Goal: Information Seeking & Learning: Learn about a topic

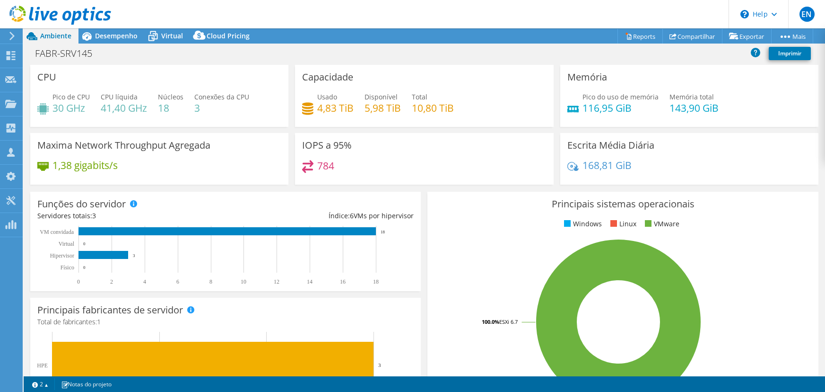
select select "USD"
click at [116, 38] on span "Desempenho" at bounding box center [116, 35] width 43 height 9
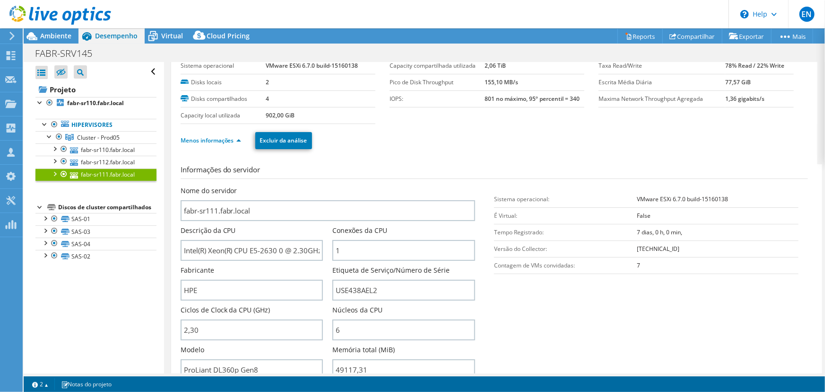
scroll to position [86, 0]
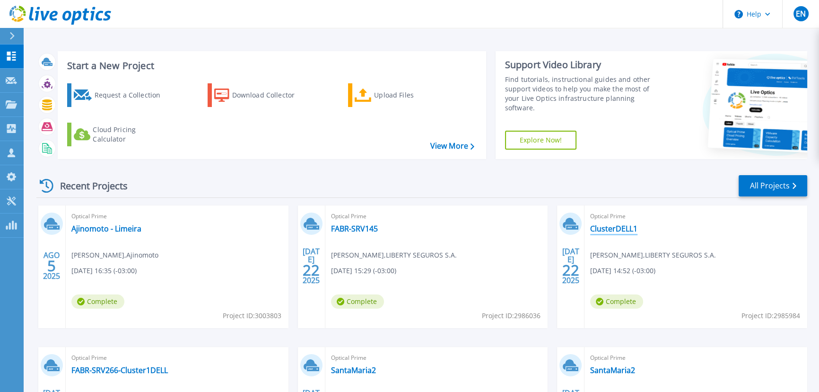
click at [615, 228] on link "ClusterDELL1" at bounding box center [613, 228] width 47 height 9
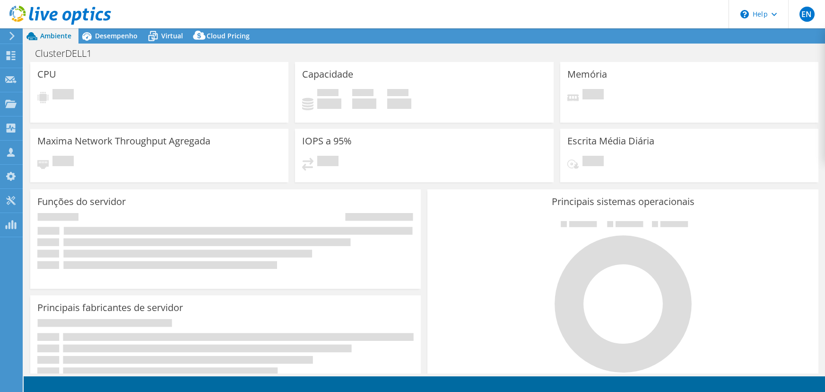
select select "USD"
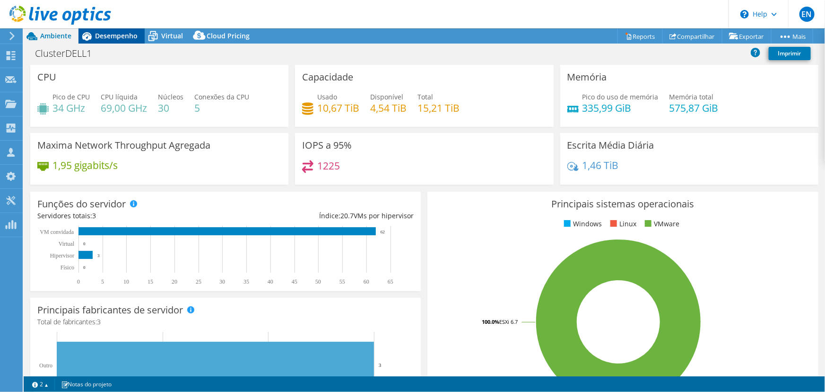
click at [125, 34] on span "Desempenho" at bounding box center [116, 35] width 43 height 9
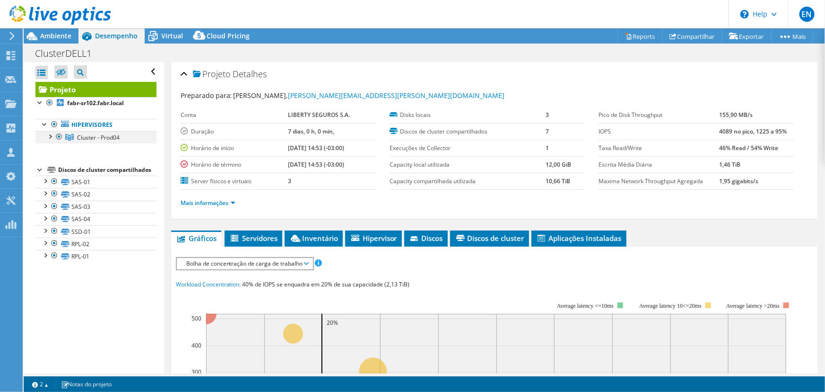
click at [51, 137] on div at bounding box center [49, 135] width 9 height 9
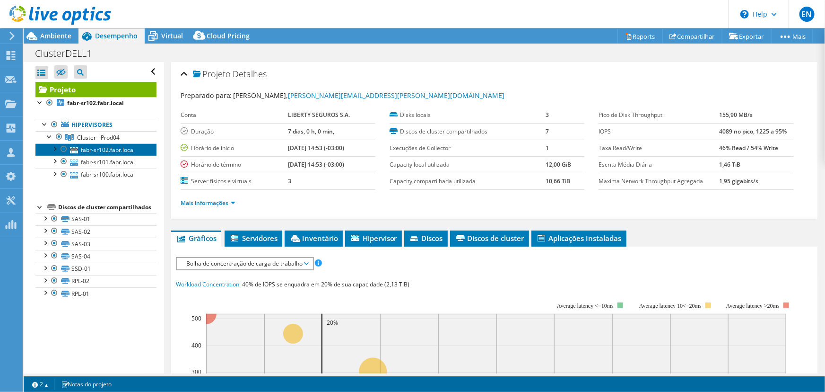
click at [94, 151] on link "fabr-sr102.fabr.local" at bounding box center [95, 149] width 121 height 12
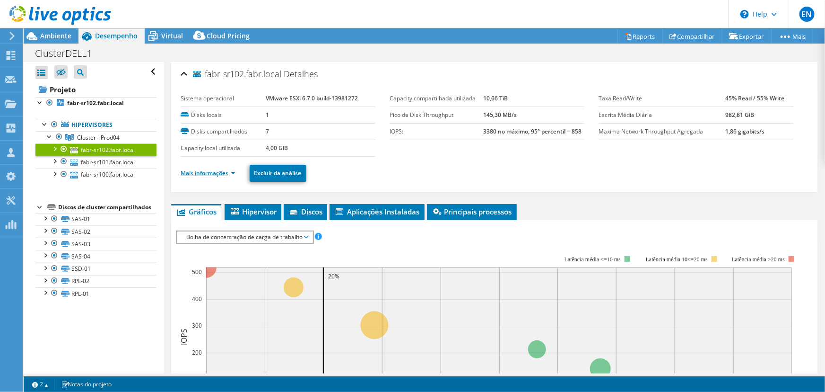
click at [191, 171] on link "Mais informações" at bounding box center [208, 173] width 55 height 8
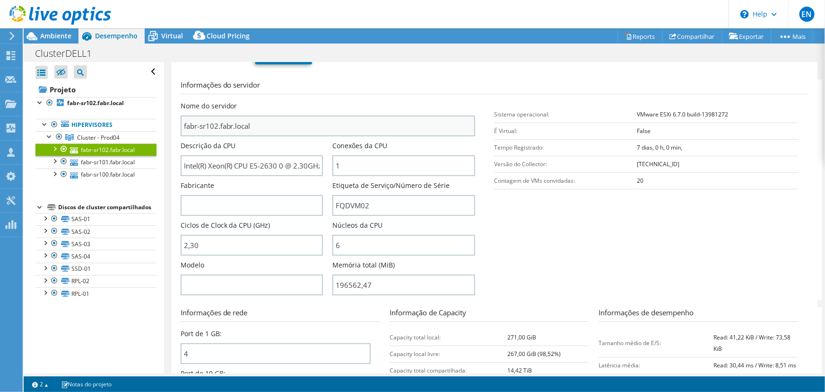
scroll to position [129, 0]
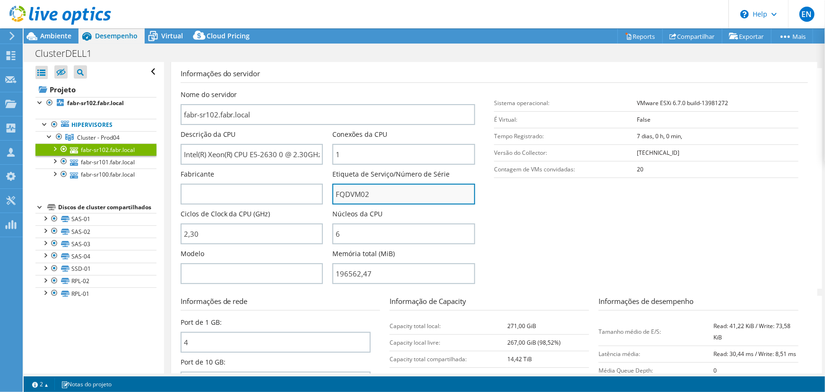
click at [347, 193] on input "FQDVM02" at bounding box center [403, 194] width 143 height 21
